Goal: Task Accomplishment & Management: Use online tool/utility

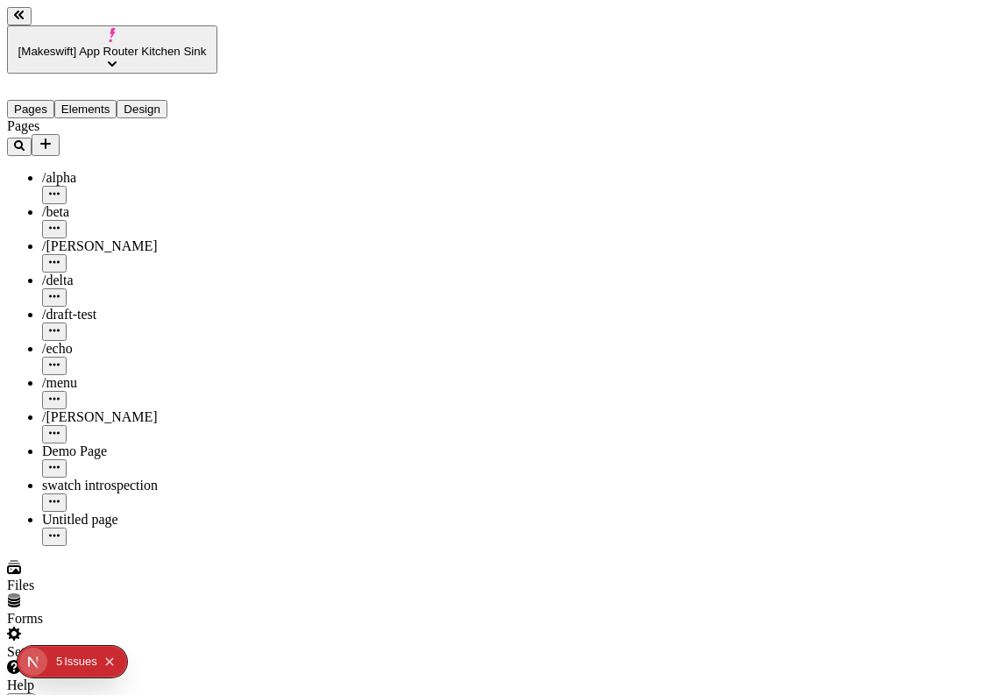
click at [28, 694] on icon "button" at bounding box center [21, 706] width 14 height 13
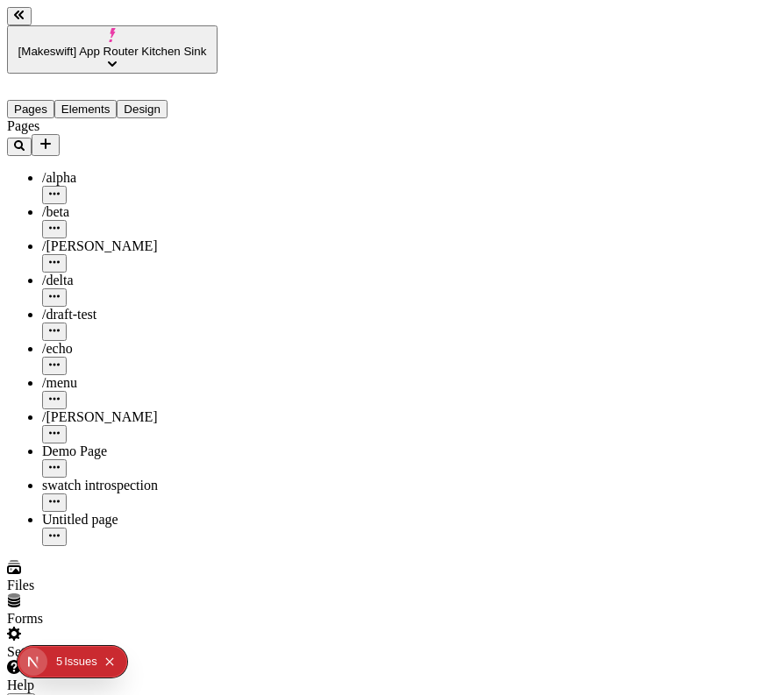
click at [28, 694] on icon "button" at bounding box center [21, 706] width 14 height 13
click at [28, 694] on icon "button" at bounding box center [21, 706] width 14 height 14
click at [35, 693] on button "button" at bounding box center [21, 704] width 28 height 22
click at [111, 664] on icon "Collapse issues badge" at bounding box center [109, 662] width 11 height 11
click at [28, 694] on icon "button" at bounding box center [21, 706] width 14 height 14
